Goal: Navigation & Orientation: Understand site structure

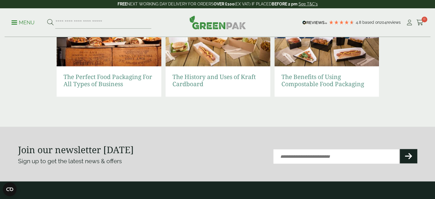
scroll to position [1352, 0]
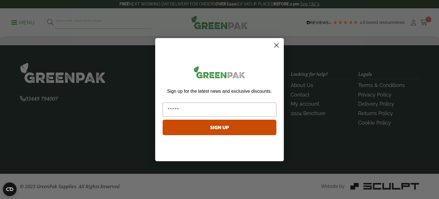
click at [277, 44] on icon "Close dialog" at bounding box center [277, 45] width 4 height 4
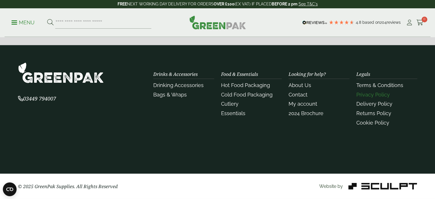
click at [377, 93] on link "Privacy Policy" at bounding box center [372, 94] width 33 height 6
click at [372, 94] on link "Privacy Policy" at bounding box center [372, 94] width 33 height 6
click at [298, 84] on link "About Us" at bounding box center [299, 85] width 23 height 6
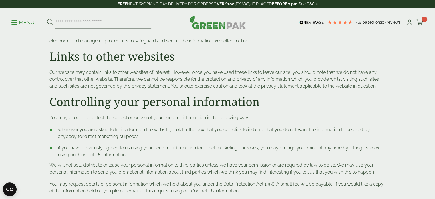
scroll to position [274, 0]
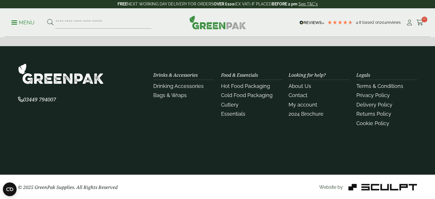
scroll to position [228, 0]
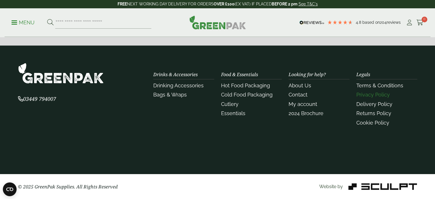
click at [372, 95] on link "Privacy Policy" at bounding box center [372, 94] width 33 height 6
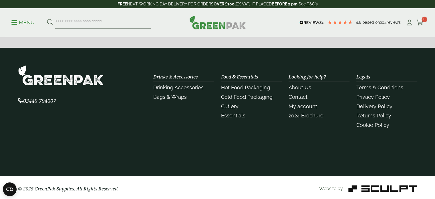
scroll to position [514, 0]
